Goal: Navigation & Orientation: Find specific page/section

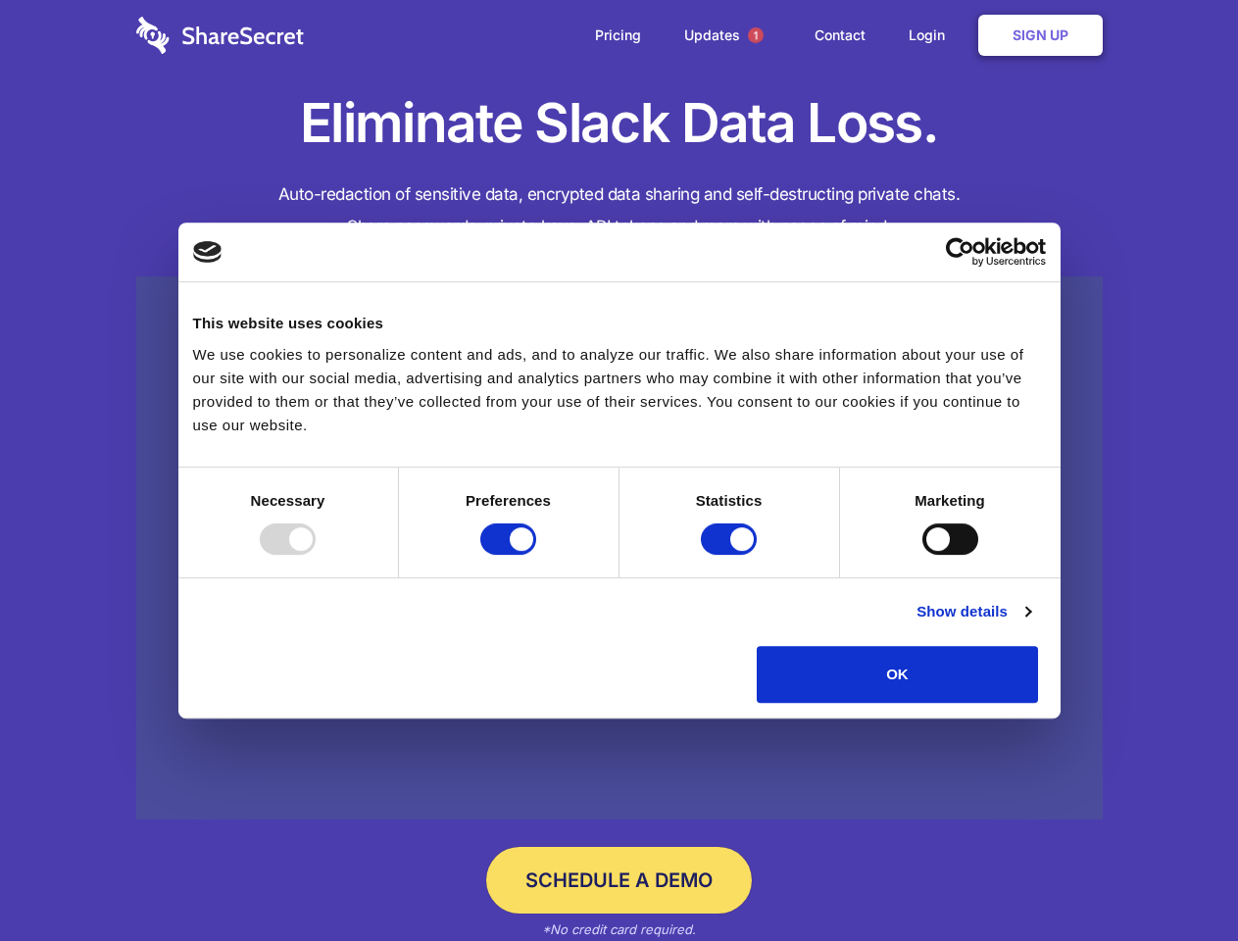
click at [316, 555] on div at bounding box center [288, 538] width 56 height 31
click at [536, 555] on input "Preferences" at bounding box center [508, 538] width 56 height 31
checkbox input "false"
click at [731, 555] on input "Statistics" at bounding box center [729, 538] width 56 height 31
checkbox input "false"
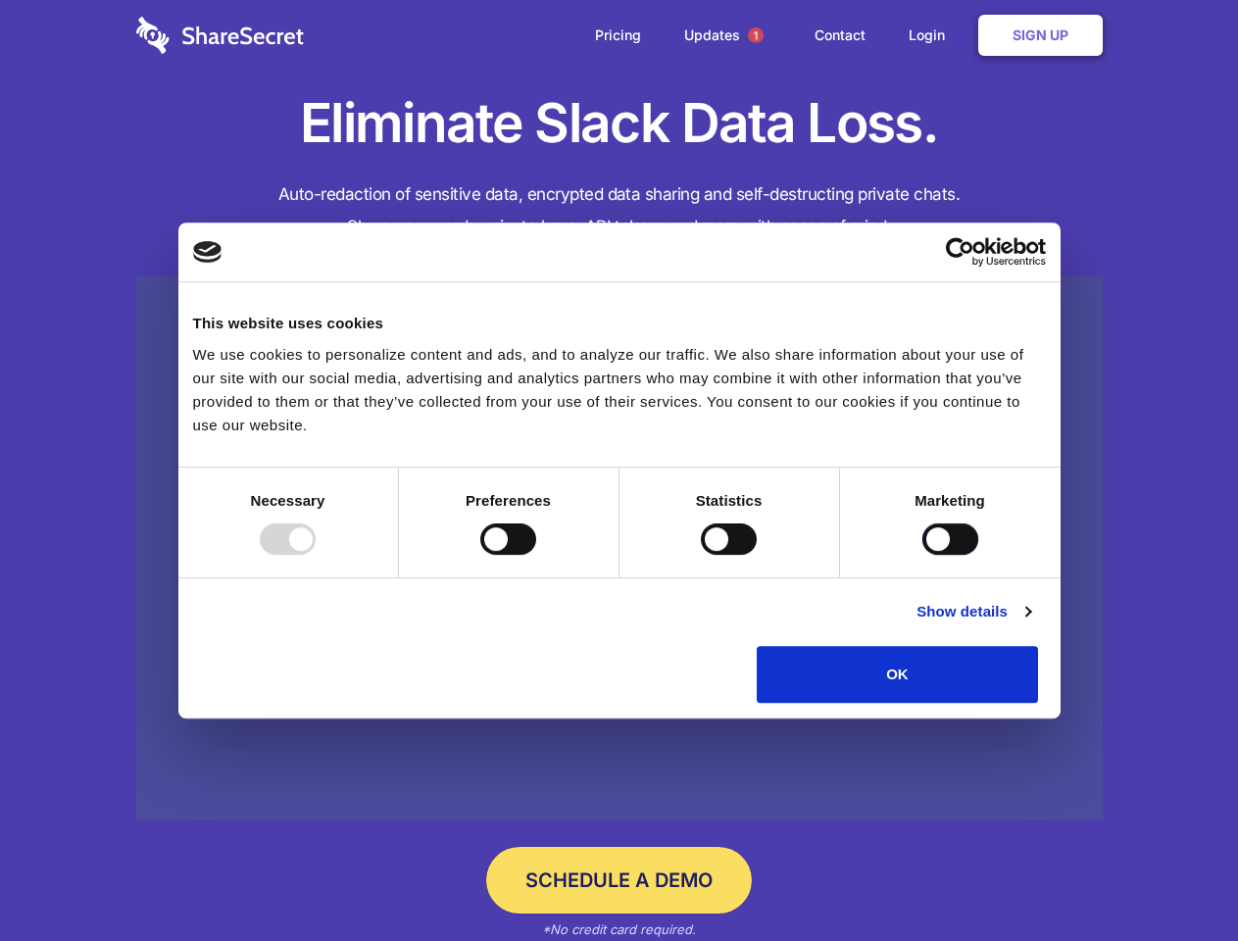
click at [922, 555] on input "Marketing" at bounding box center [950, 538] width 56 height 31
checkbox input "true"
click at [1030, 623] on link "Show details" at bounding box center [973, 612] width 114 height 24
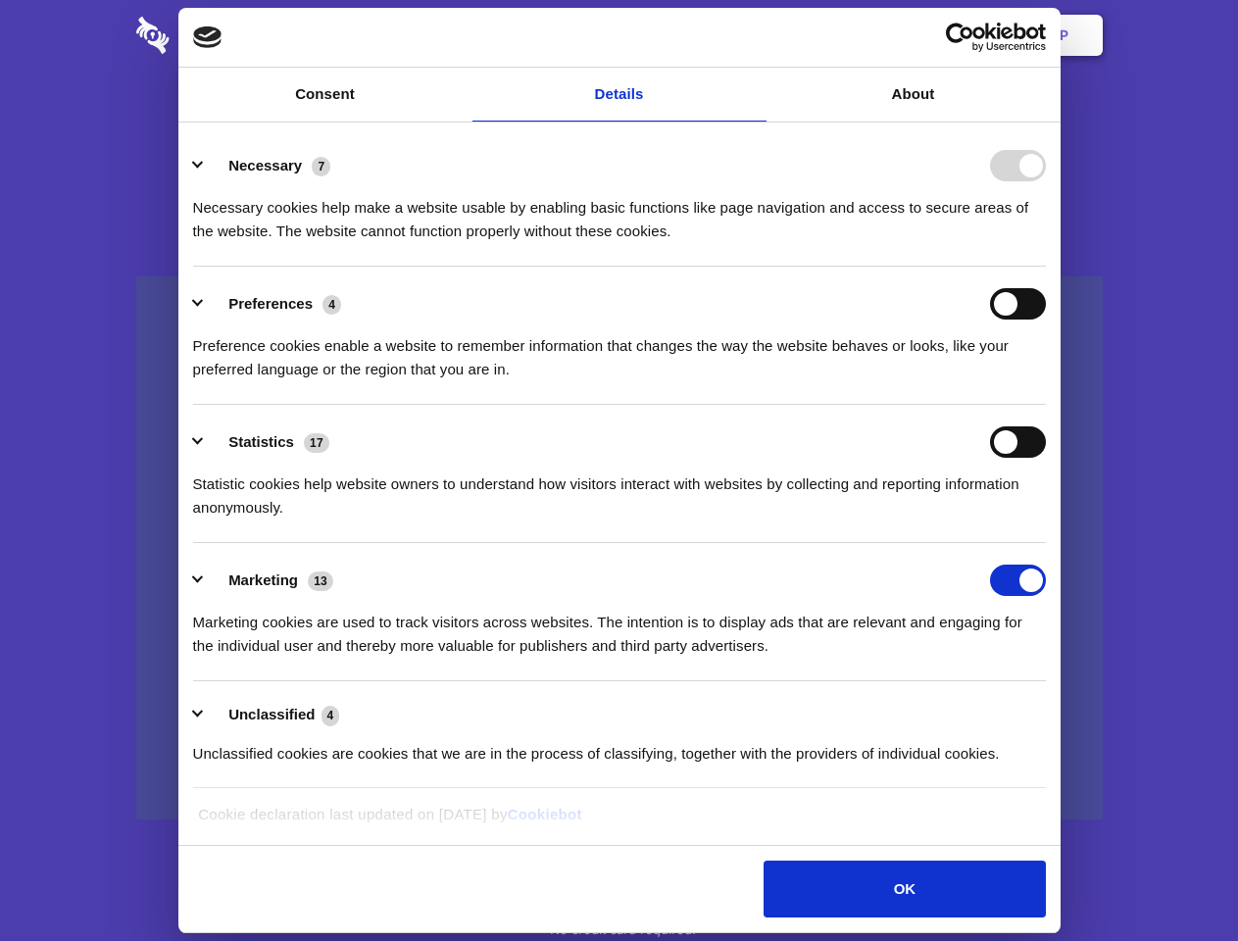
click at [1046, 267] on li "Necessary 7 Necessary cookies help make a website usable by enabling basic func…" at bounding box center [619, 197] width 853 height 138
click at [755, 35] on span "1" at bounding box center [756, 35] width 16 height 16
